Goal: Information Seeking & Learning: Learn about a topic

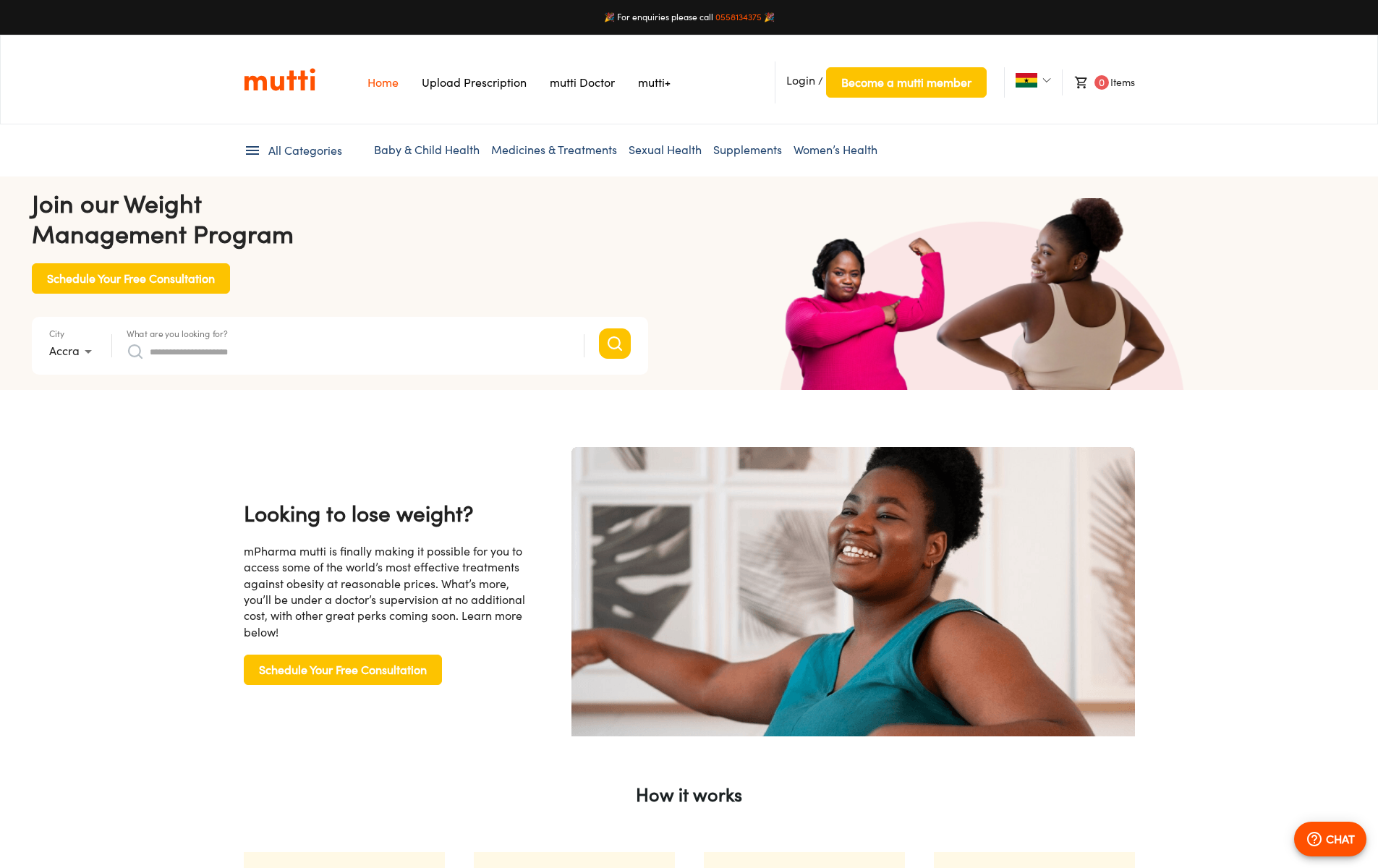
scroll to position [0, 1129]
